Goal: Information Seeking & Learning: Find specific fact

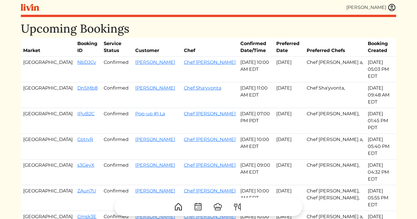
scroll to position [41, 0]
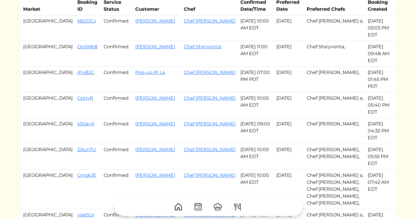
click at [149, 170] on td "[PERSON_NAME]" at bounding box center [157, 190] width 49 height 40
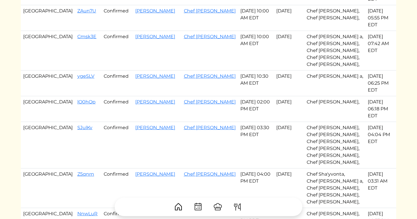
scroll to position [298, 0]
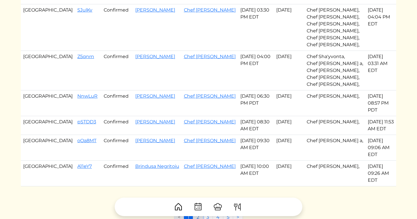
click at [197, 212] on link "2" at bounding box center [198, 217] width 10 height 11
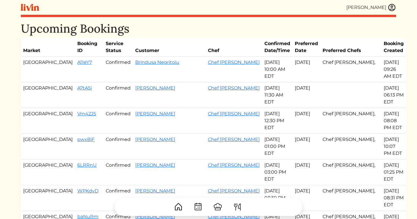
click at [390, 9] on img at bounding box center [391, 7] width 9 height 9
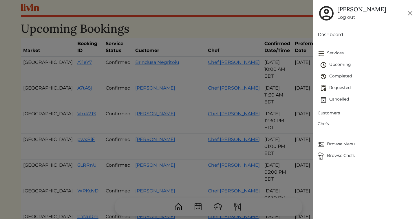
click at [326, 114] on span "Customers" at bounding box center [365, 113] width 95 height 6
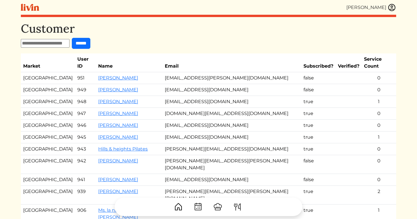
click at [58, 45] on input "text" at bounding box center [45, 43] width 49 height 9
type input "****"
click at [72, 38] on input "******" at bounding box center [81, 43] width 19 height 11
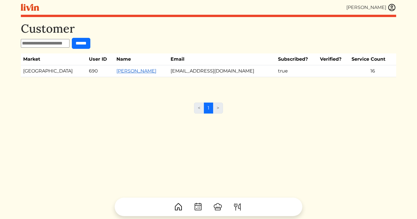
click at [116, 73] on link "[PERSON_NAME]" at bounding box center [136, 71] width 40 height 6
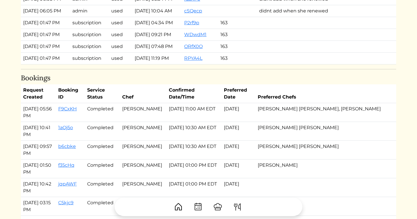
scroll to position [579, 0]
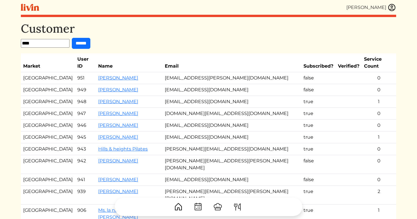
click at [390, 9] on img at bounding box center [391, 7] width 9 height 9
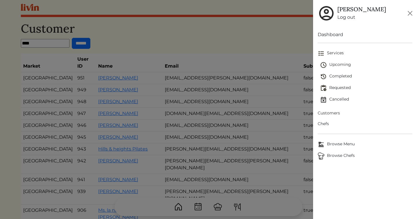
click at [344, 62] on span "Upcoming" at bounding box center [366, 65] width 92 height 7
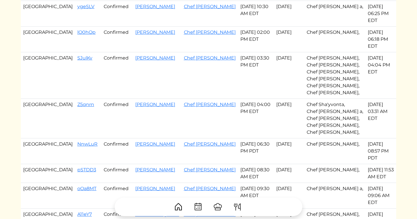
scroll to position [258, 0]
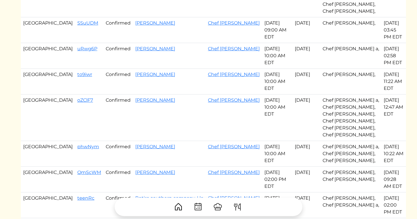
scroll to position [242, 0]
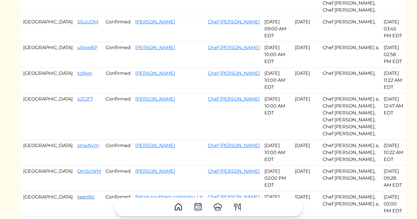
click at [77, 195] on link "teenRc" at bounding box center [85, 198] width 17 height 6
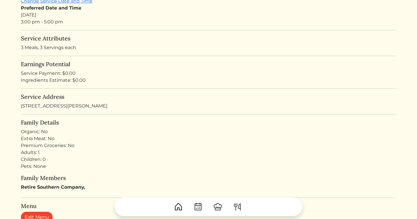
scroll to position [123, 0]
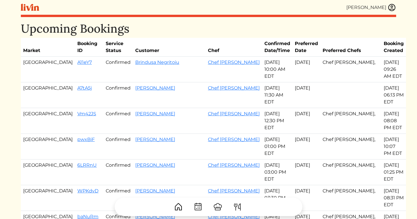
click at [394, 4] on img at bounding box center [391, 7] width 9 height 9
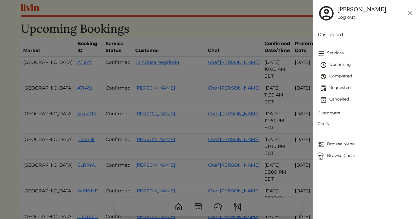
click at [331, 111] on span "Customers" at bounding box center [365, 113] width 95 height 6
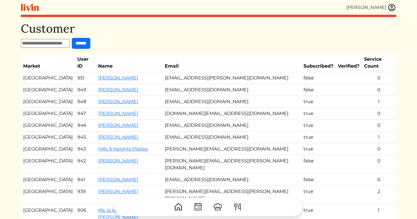
click at [45, 46] on input "text" at bounding box center [45, 43] width 49 height 9
type input "****"
click at [72, 38] on input "******" at bounding box center [81, 43] width 19 height 11
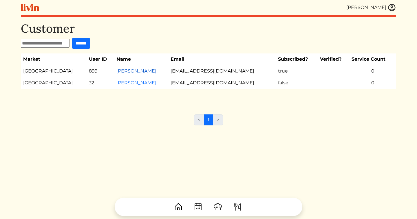
click at [116, 72] on link "[PERSON_NAME]" at bounding box center [136, 71] width 40 height 6
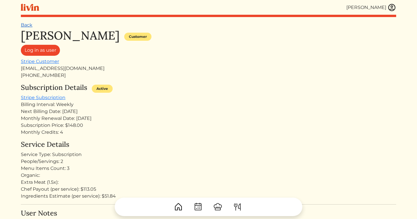
click at [23, 27] on link "Back" at bounding box center [27, 25] width 12 height 6
